Goal: Task Accomplishment & Management: Complete application form

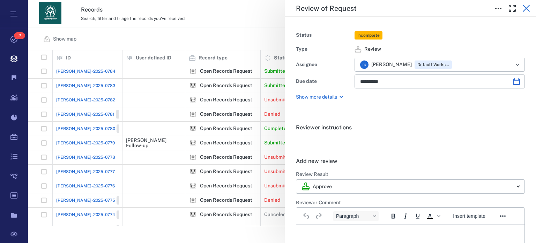
click at [523, 6] on icon "button" at bounding box center [526, 8] width 7 height 7
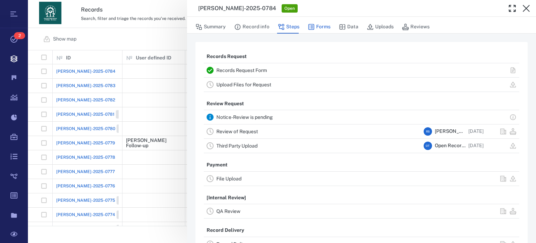
click at [325, 27] on button "Forms" at bounding box center [319, 26] width 23 height 13
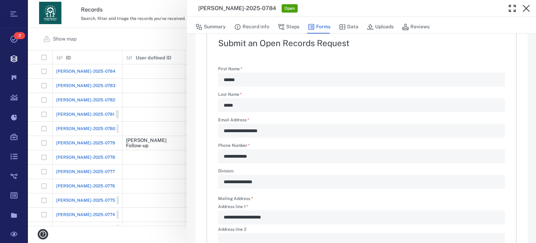
scroll to position [243, 0]
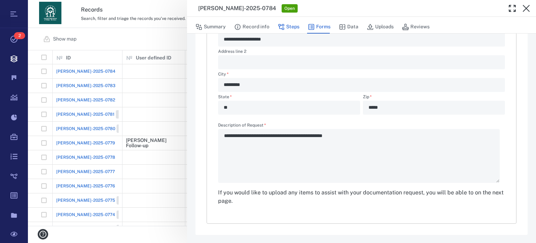
click at [291, 28] on button "Steps" at bounding box center [289, 26] width 22 height 13
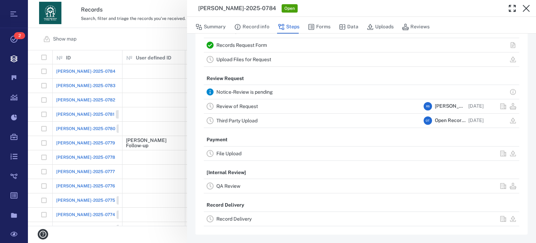
scroll to position [24, 0]
click at [255, 108] on link "Review of Request" at bounding box center [237, 107] width 42 height 6
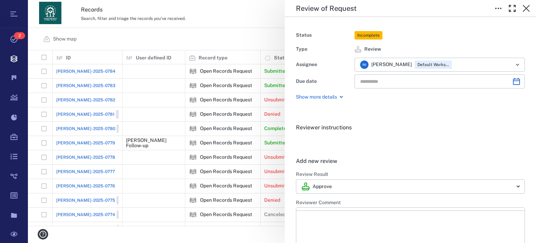
type input "**********"
click at [507, 186] on body "Tasks 2 Records Boards Dashboard Reports Record types Guide steps Rules Form bu…" at bounding box center [268, 121] width 536 height 243
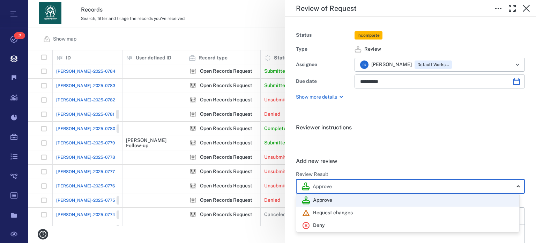
click at [480, 223] on div "Deny" at bounding box center [408, 225] width 212 height 8
type input "******"
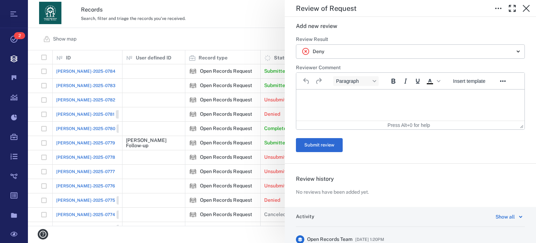
scroll to position [149, 0]
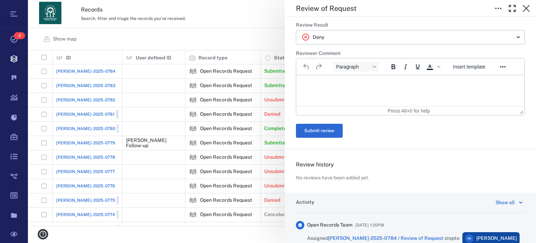
click at [460, 92] on html at bounding box center [410, 83] width 228 height 17
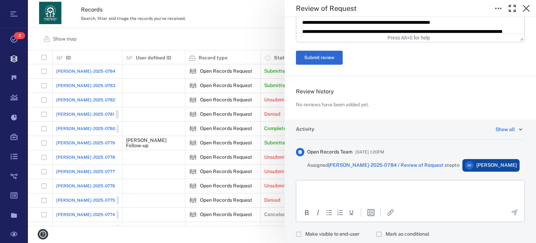
scroll to position [394, 0]
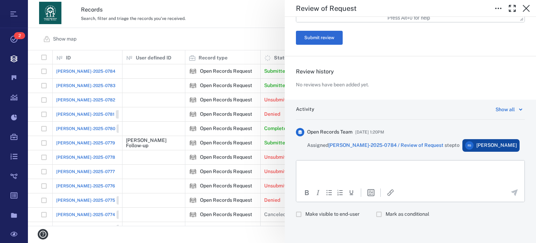
click at [462, 172] on html at bounding box center [410, 168] width 228 height 17
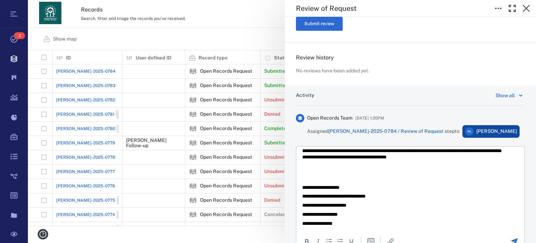
scroll to position [457, 0]
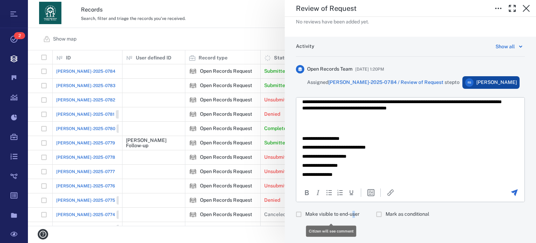
click at [355, 212] on span "Make visible to end-user" at bounding box center [332, 213] width 54 height 7
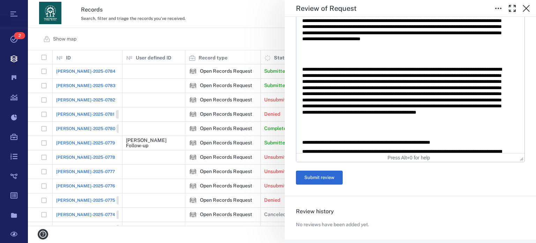
scroll to position [261, 0]
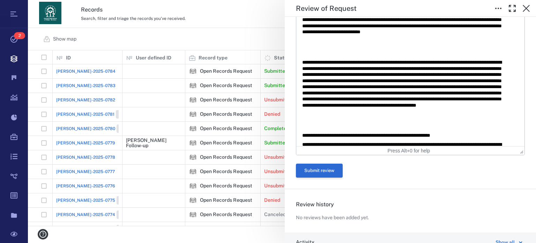
click at [326, 169] on button "Submit review" at bounding box center [319, 170] width 47 height 14
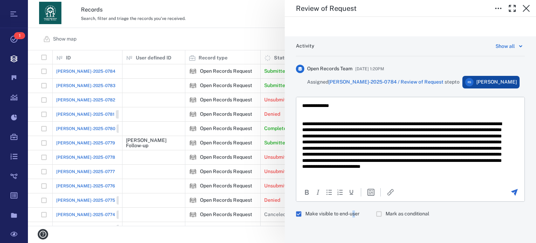
scroll to position [0, 0]
